Goal: Task Accomplishment & Management: Use online tool/utility

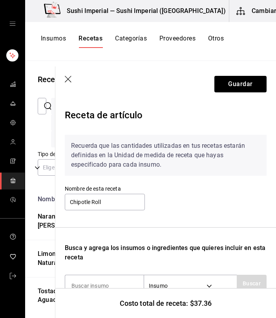
scroll to position [208, 0]
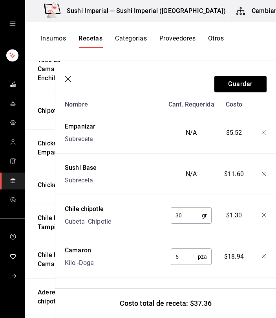
click at [67, 79] on icon "button" at bounding box center [69, 80] width 8 height 8
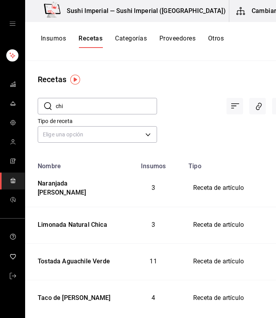
click at [69, 105] on input "chi" at bounding box center [106, 106] width 101 height 16
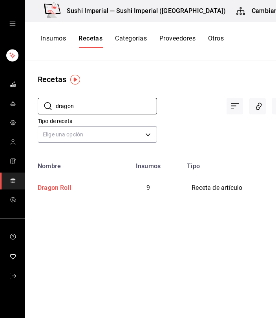
type input "dragon"
click at [65, 185] on div "Dragon Roll" at bounding box center [53, 186] width 37 height 12
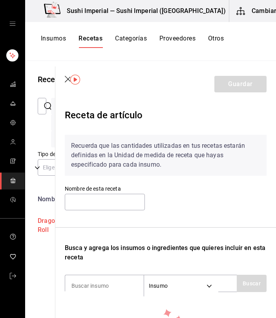
type input "Dragon Roll"
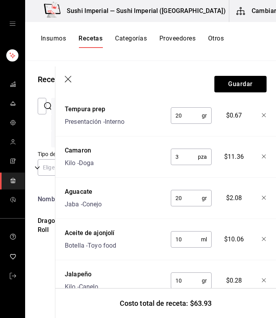
scroll to position [398, 0]
